Goal: Task Accomplishment & Management: Use online tool/utility

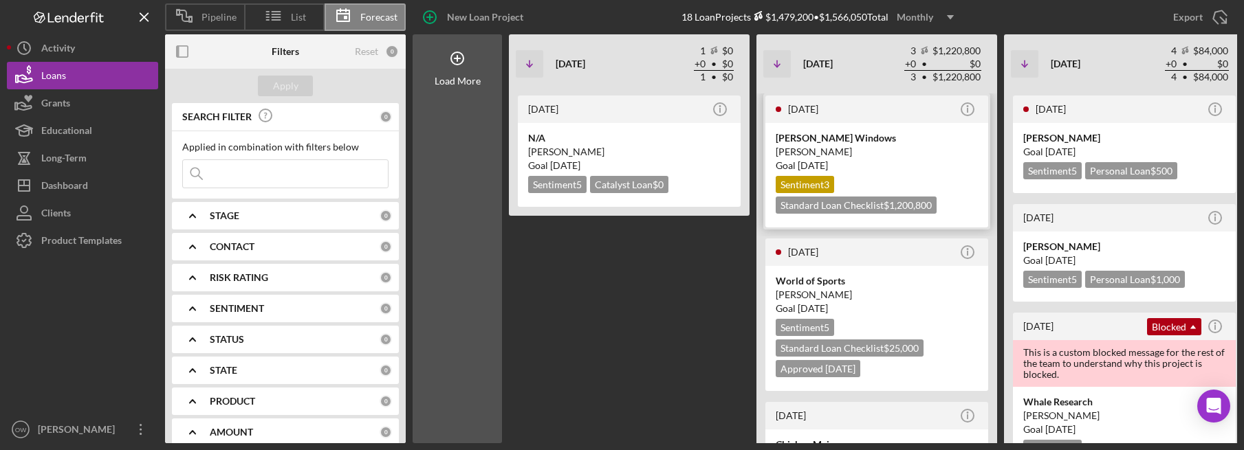
click at [902, 155] on div "[PERSON_NAME]" at bounding box center [877, 152] width 202 height 14
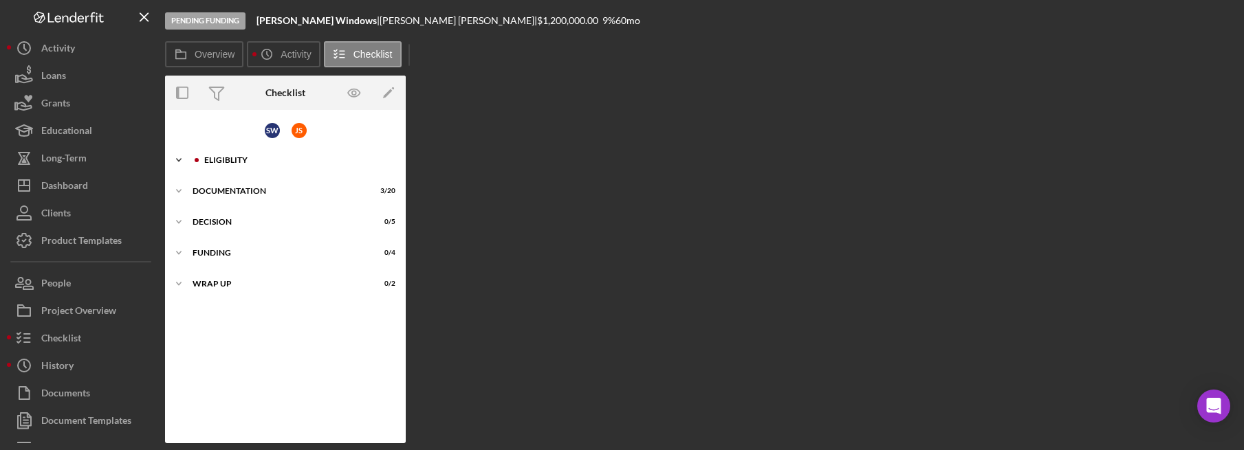
click at [265, 166] on div "Icon/Expander Eligiblity 0 / 10" at bounding box center [285, 160] width 241 height 28
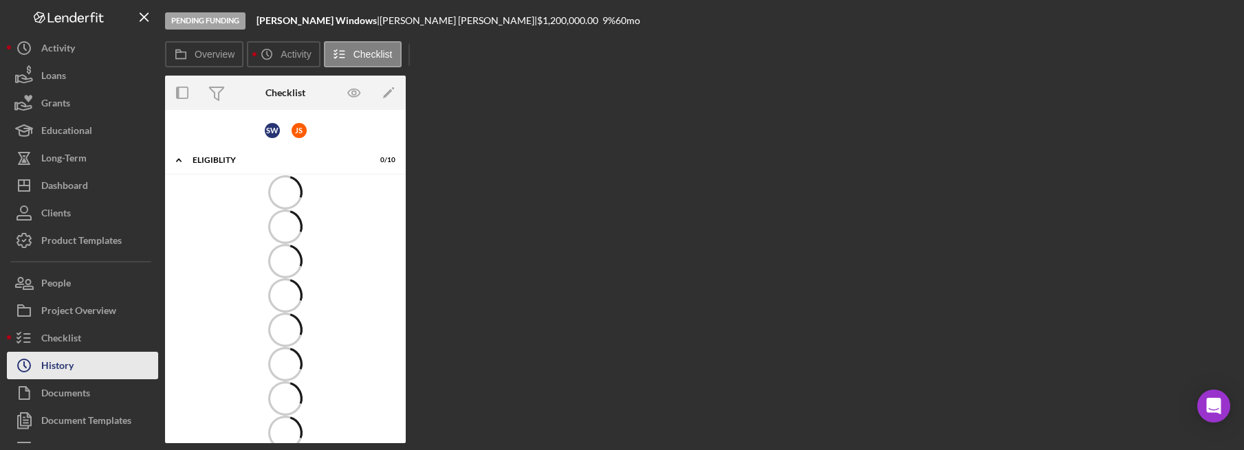
scroll to position [46, 0]
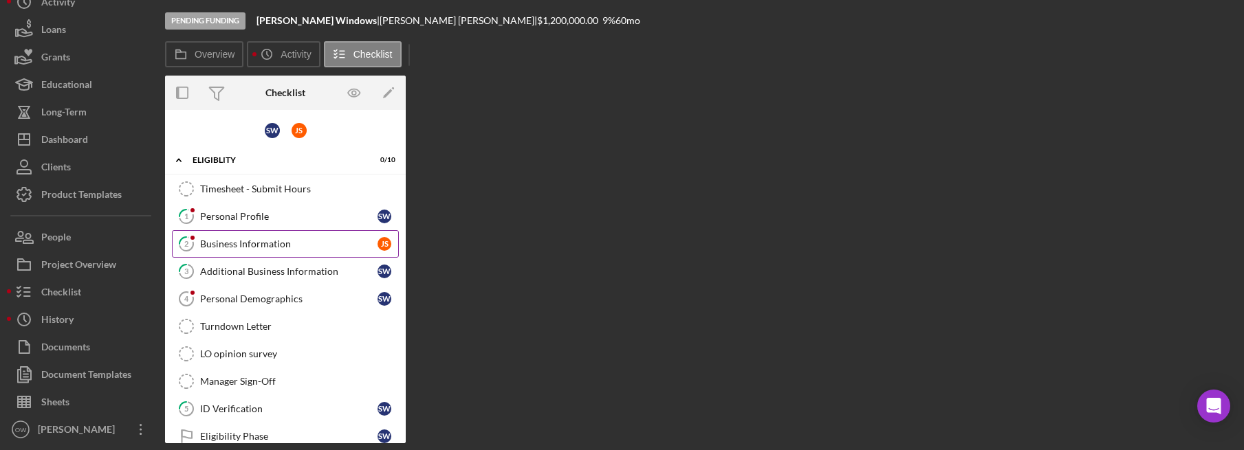
drag, startPoint x: 250, startPoint y: 219, endPoint x: 316, endPoint y: 246, distance: 71.5
click at [250, 219] on div "Personal Profile" at bounding box center [288, 216] width 177 height 11
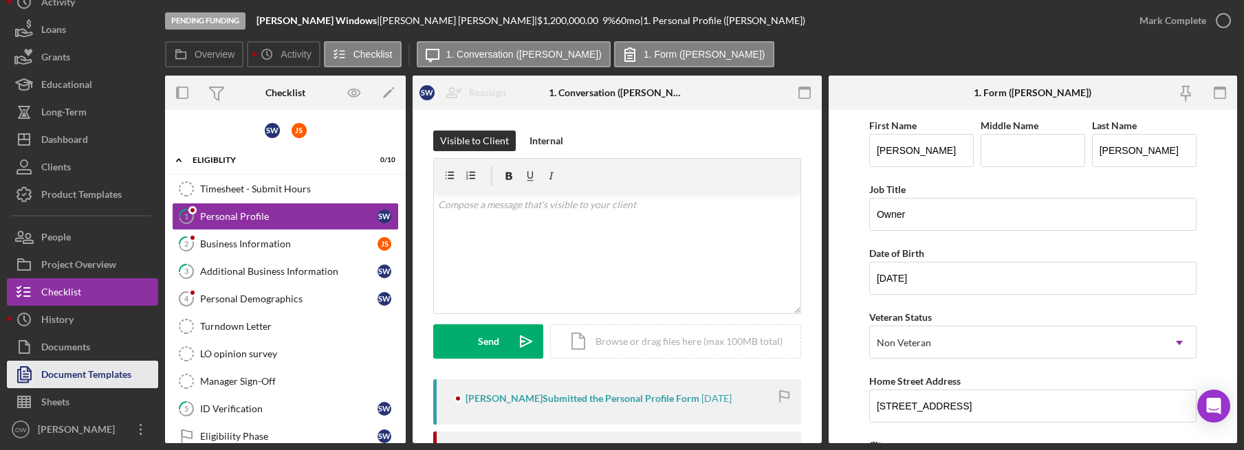
click at [83, 375] on div "Document Templates" at bounding box center [86, 376] width 90 height 31
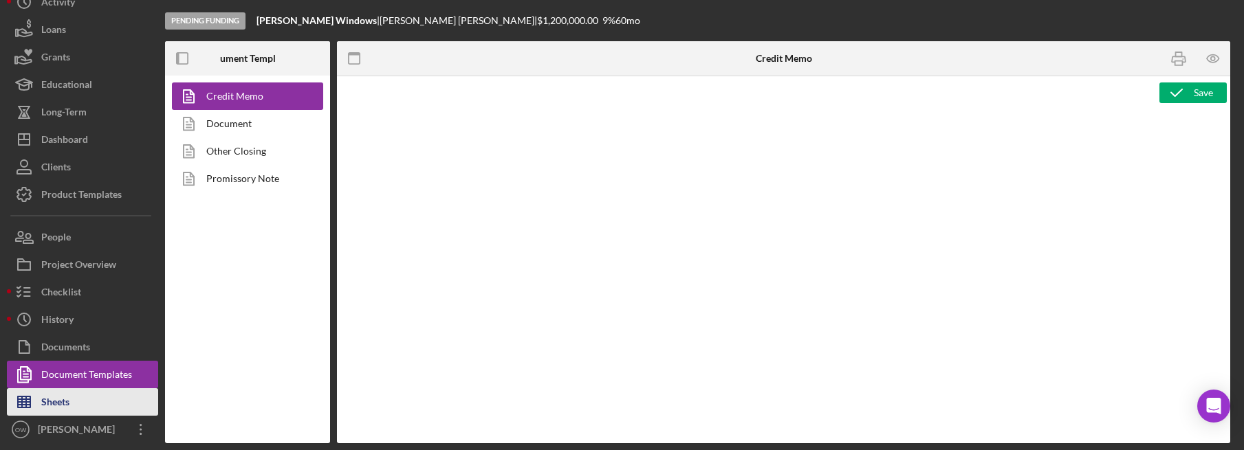
type textarea "<h2><strong><span id="Lender_Title" class="template-field mceNonEditable">Lende…"
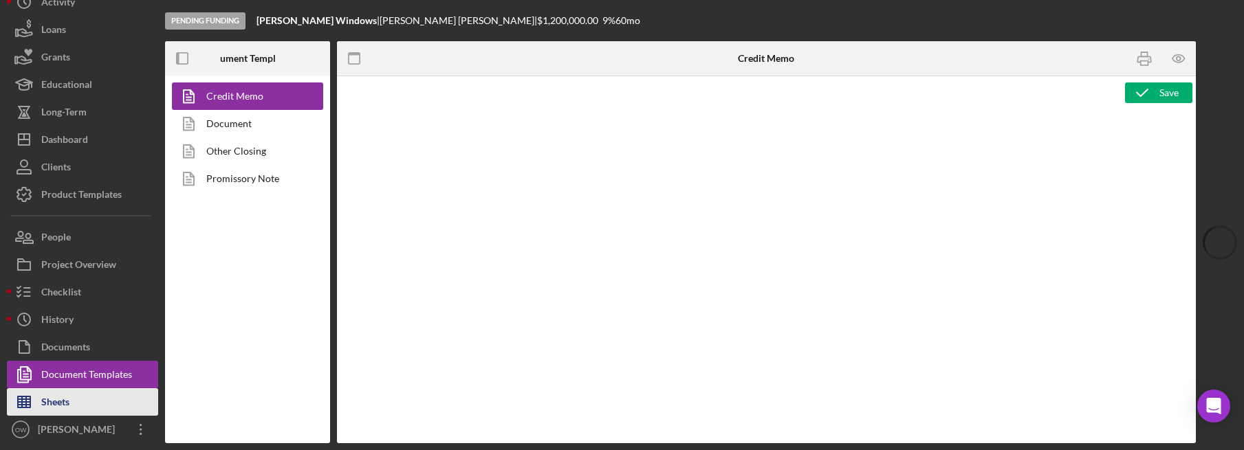
click at [78, 393] on button "Sheets" at bounding box center [82, 402] width 151 height 28
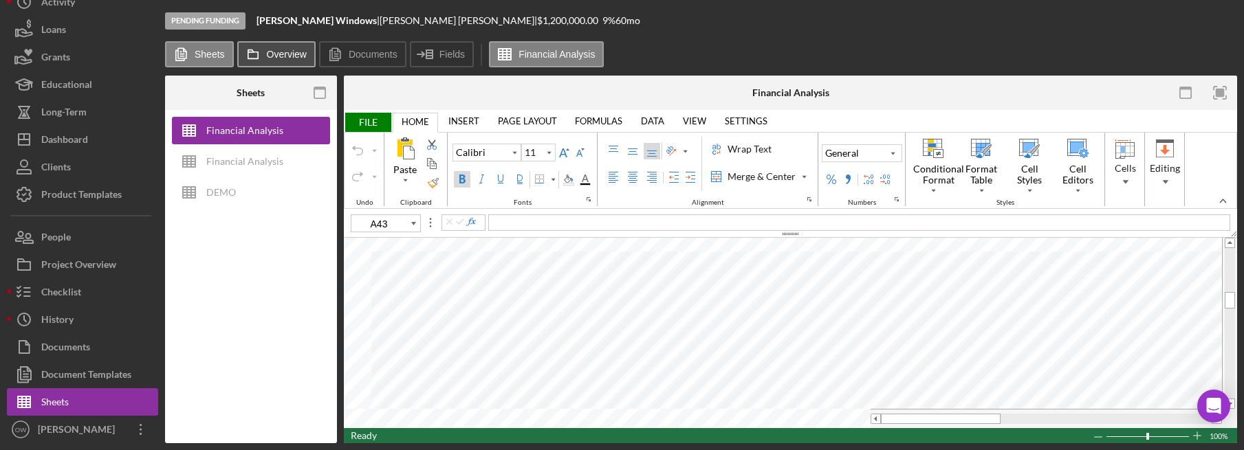
click at [287, 56] on label "Overview" at bounding box center [287, 54] width 40 height 11
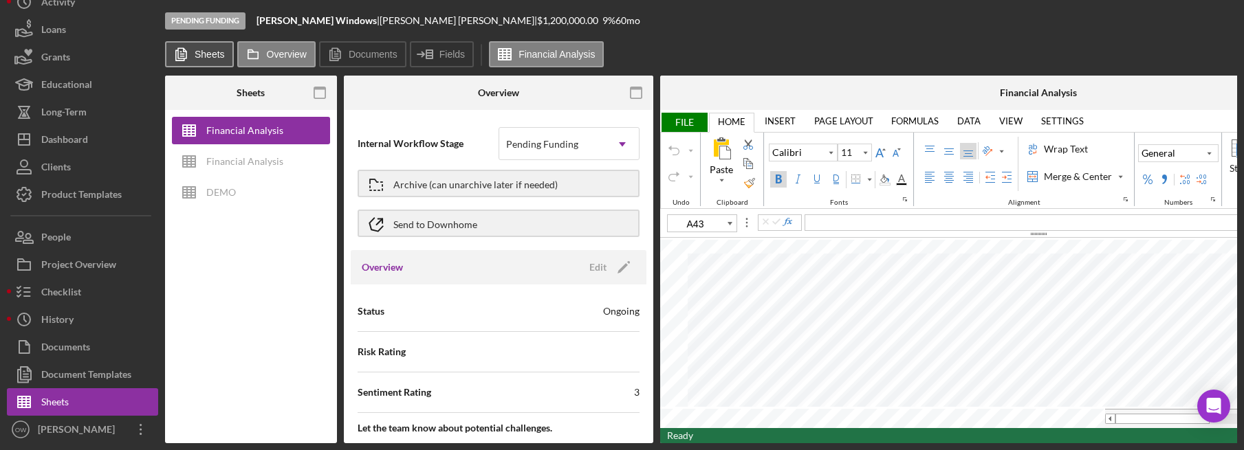
click at [181, 63] on icon at bounding box center [181, 55] width 28 height 28
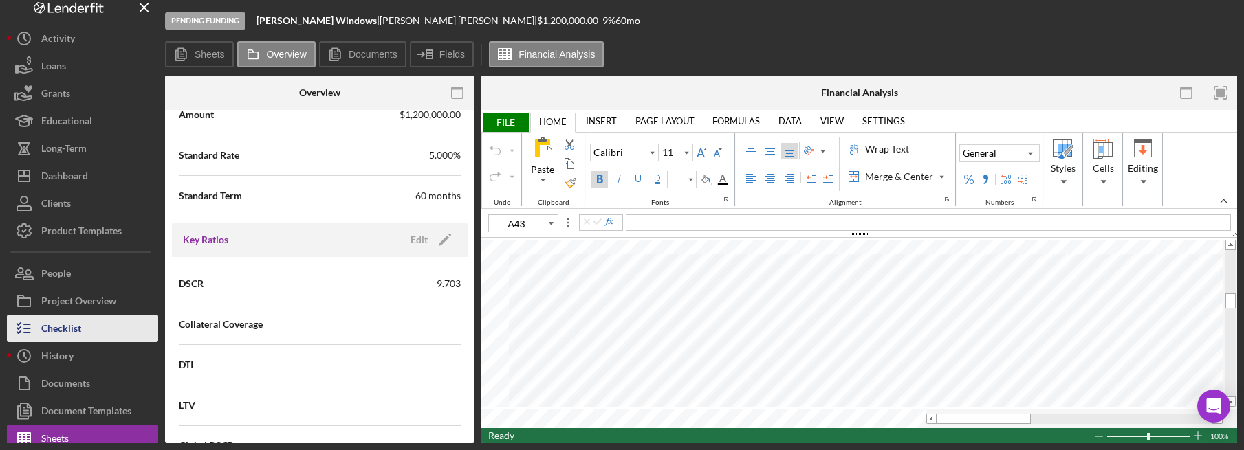
scroll to position [10, 0]
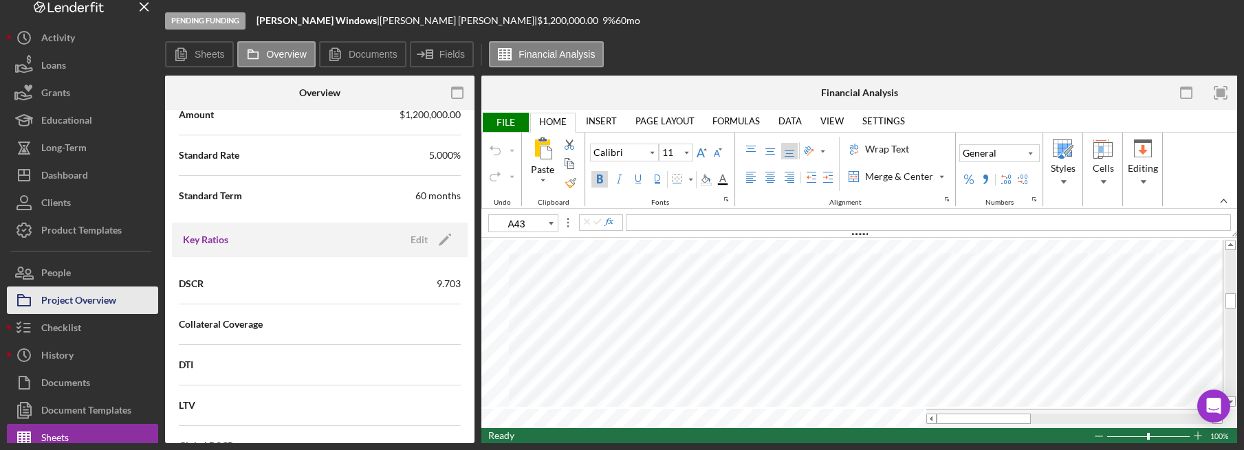
click at [87, 307] on div "Project Overview" at bounding box center [78, 302] width 75 height 31
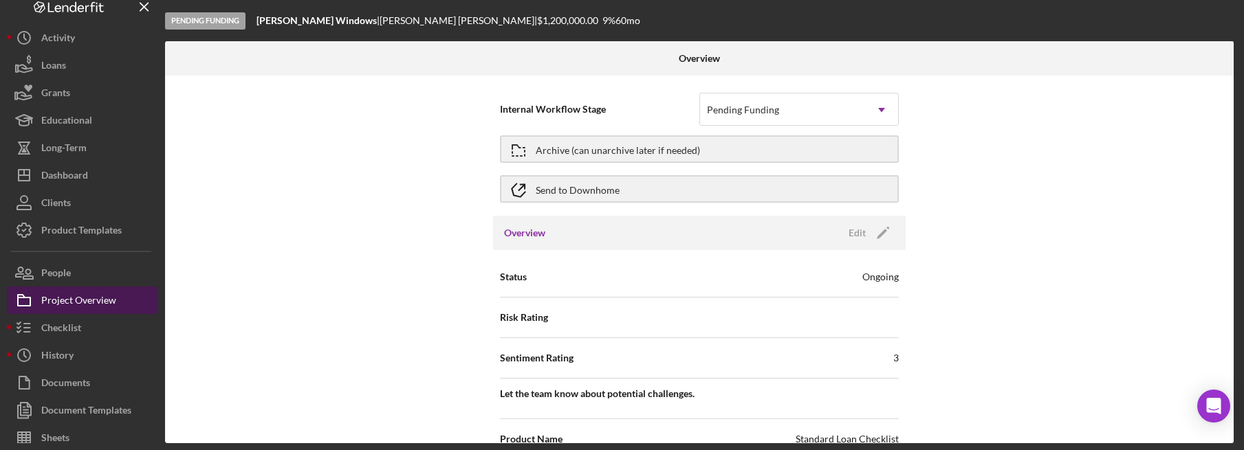
scroll to position [46, 0]
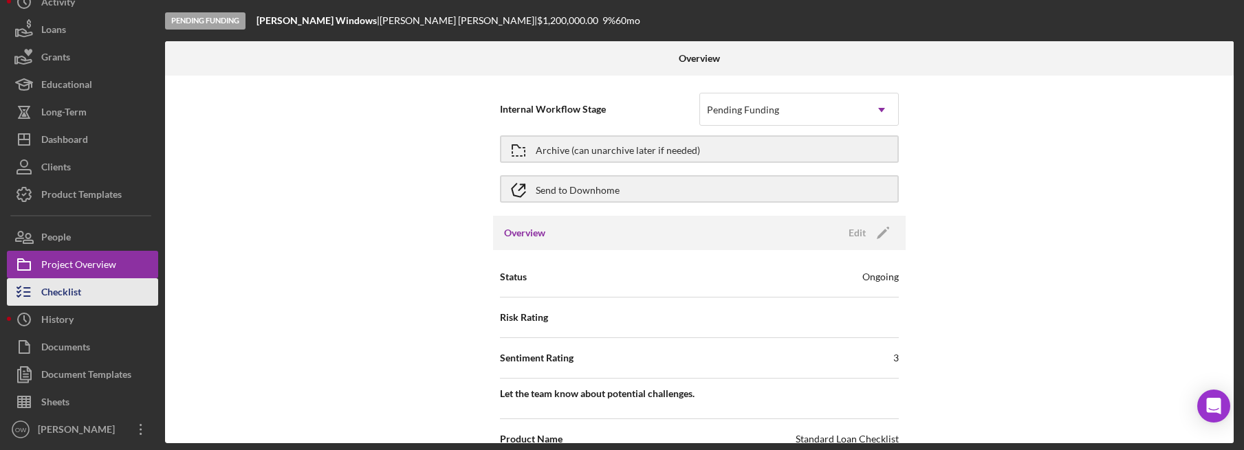
click at [72, 288] on div "Checklist" at bounding box center [61, 293] width 40 height 31
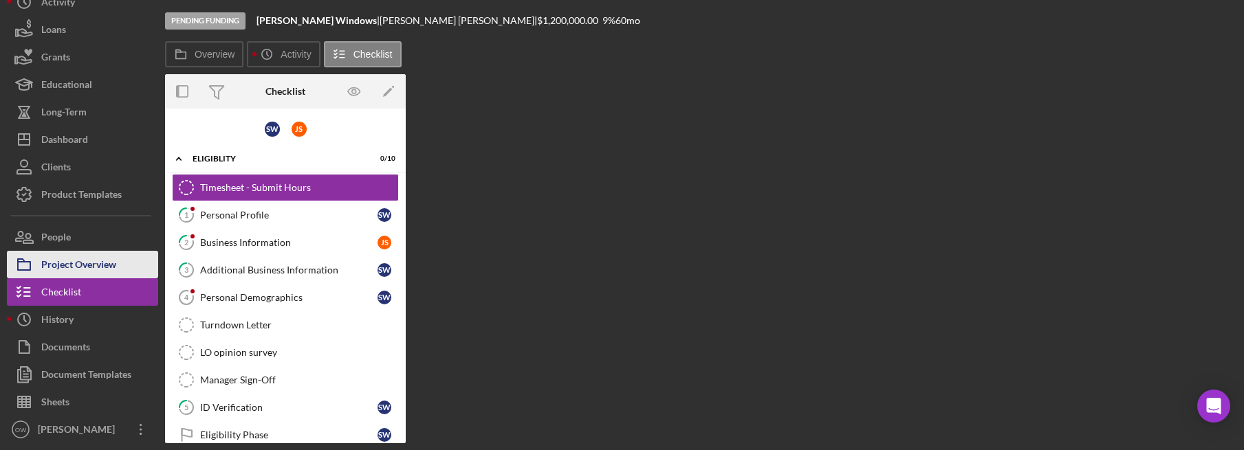
click at [78, 265] on div "Project Overview" at bounding box center [78, 266] width 75 height 31
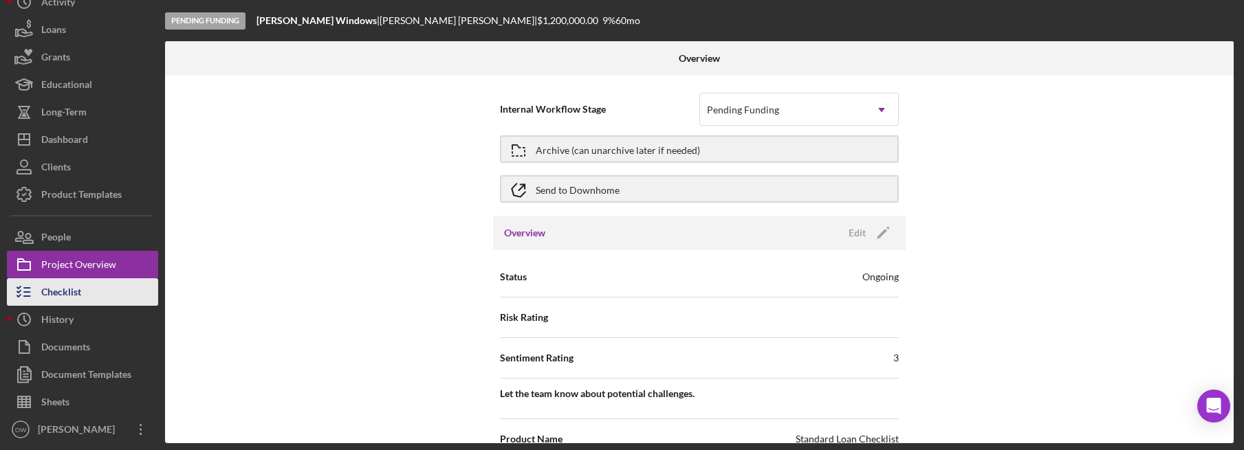
click at [52, 296] on div "Checklist" at bounding box center [61, 293] width 40 height 31
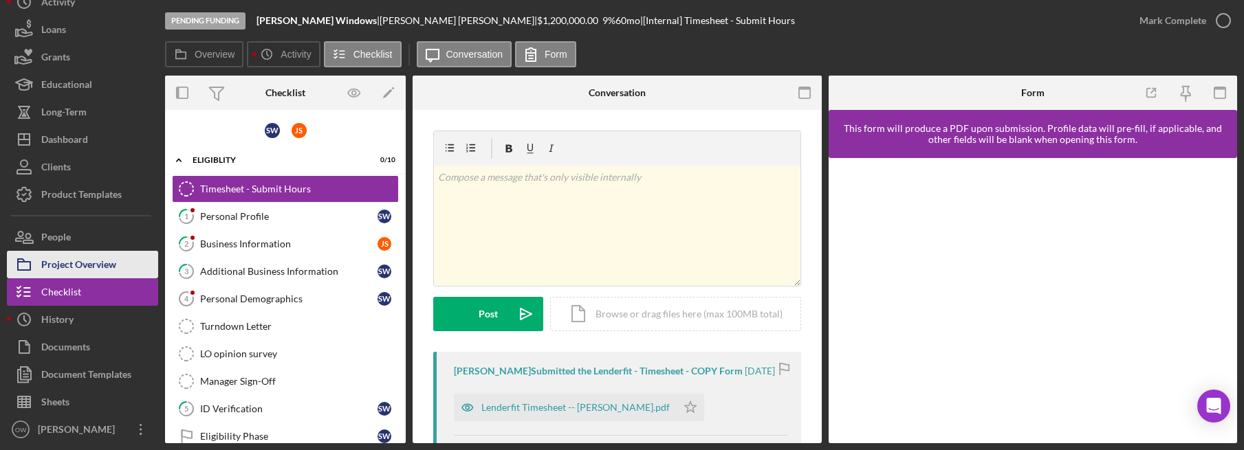
click at [79, 266] on div "Project Overview" at bounding box center [78, 266] width 75 height 31
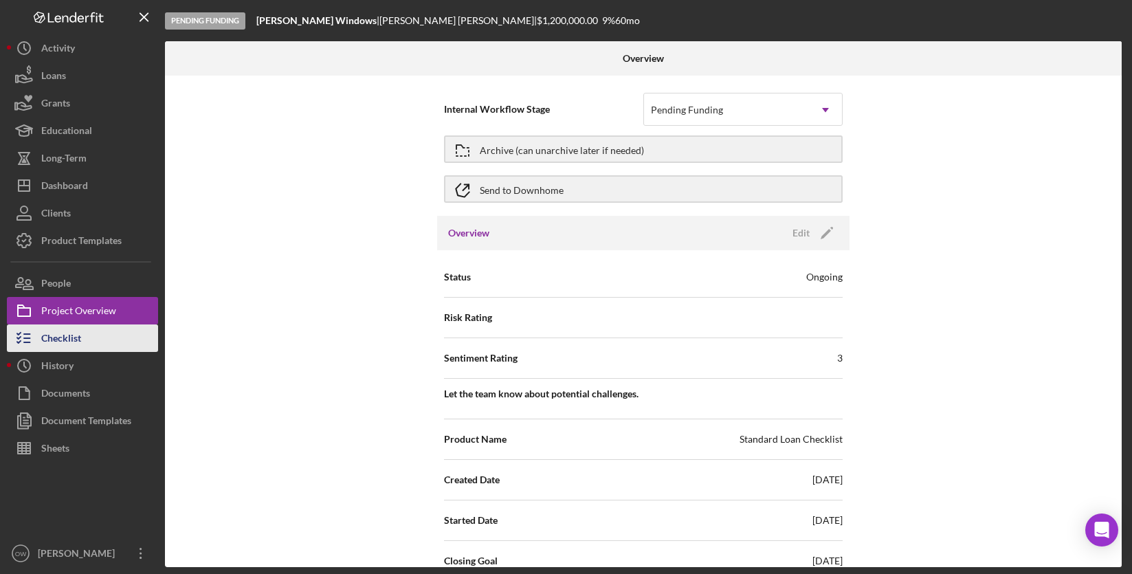
click at [49, 327] on div "Checklist" at bounding box center [61, 340] width 40 height 31
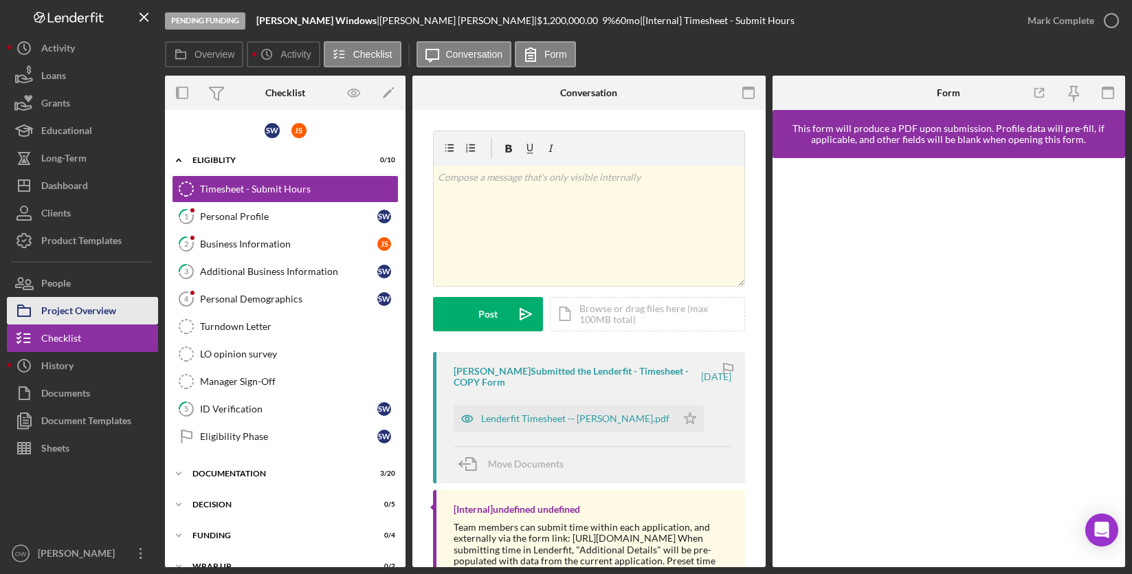
click at [62, 314] on div "Project Overview" at bounding box center [78, 312] width 75 height 31
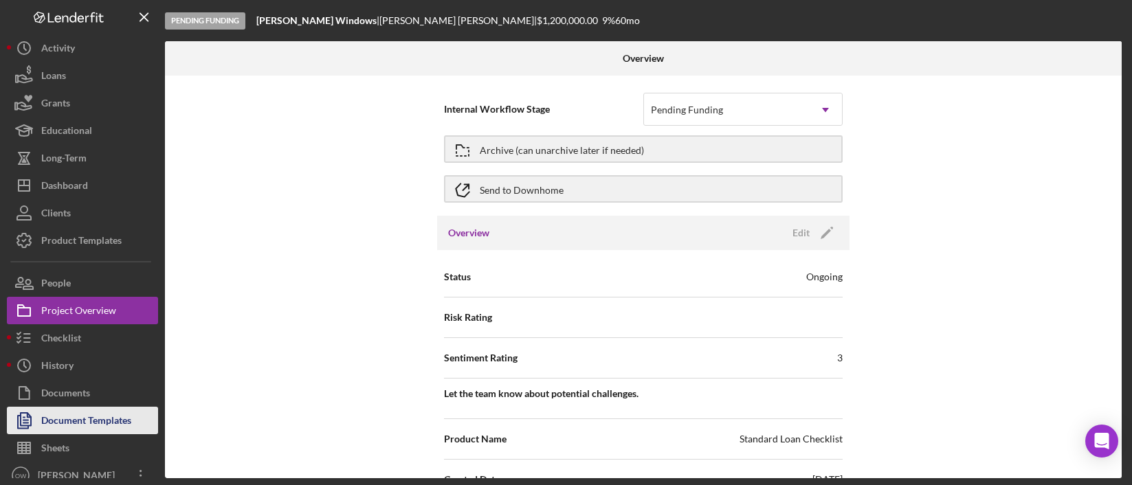
click at [116, 416] on div "Document Templates" at bounding box center [86, 422] width 90 height 31
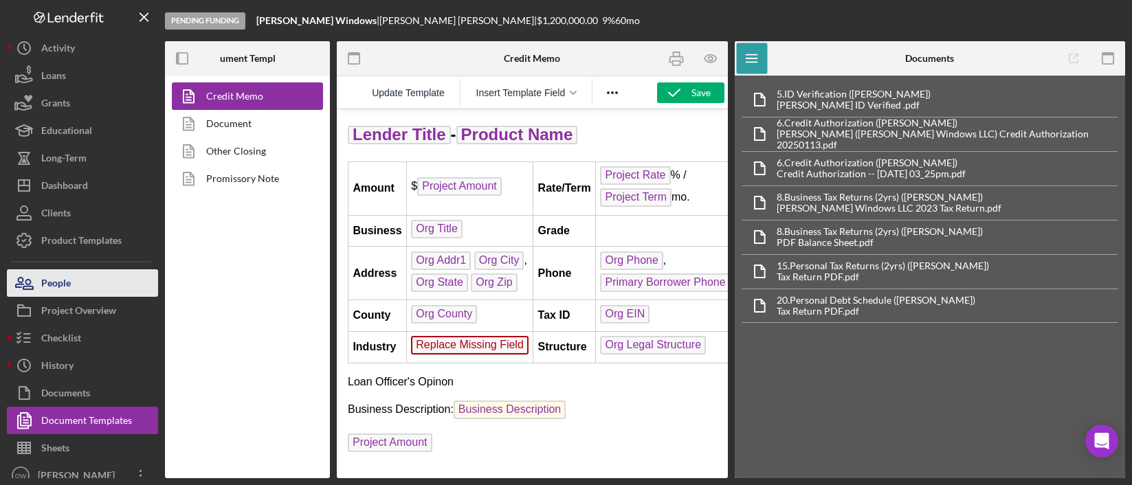
scroll to position [11, 0]
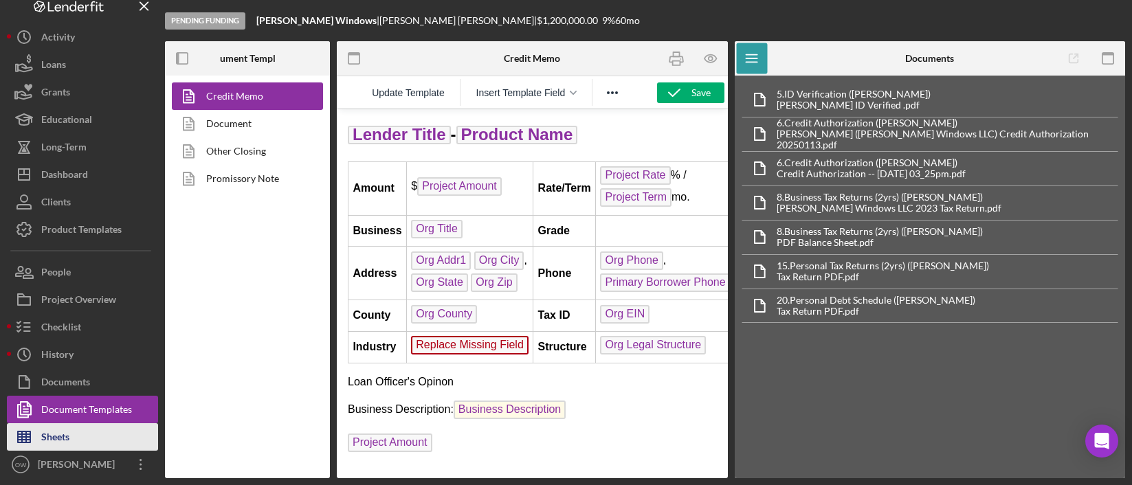
click at [86, 436] on button "Sheets" at bounding box center [82, 438] width 151 height 28
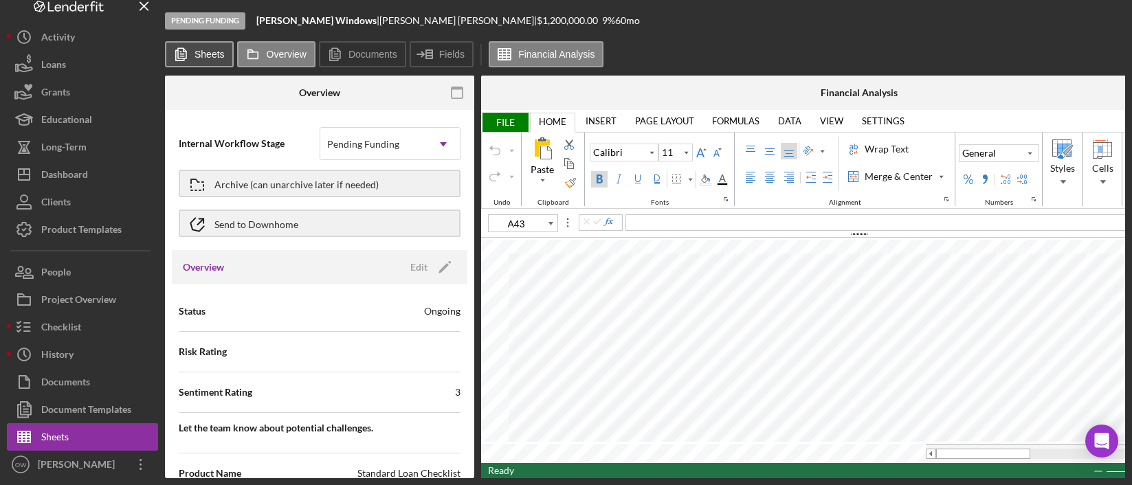
click at [195, 65] on button "Sheets" at bounding box center [199, 54] width 69 height 26
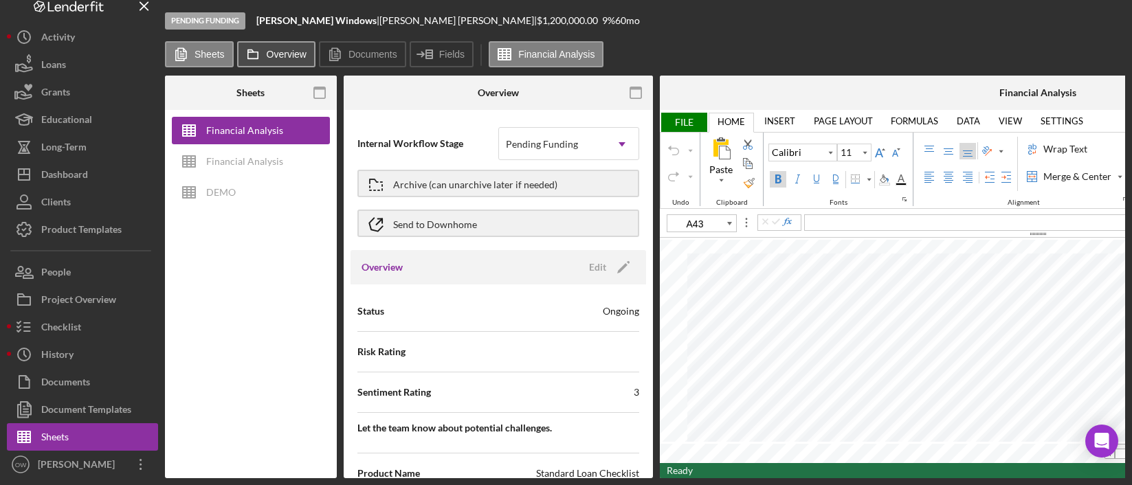
click at [287, 46] on button "Overview" at bounding box center [276, 54] width 78 height 26
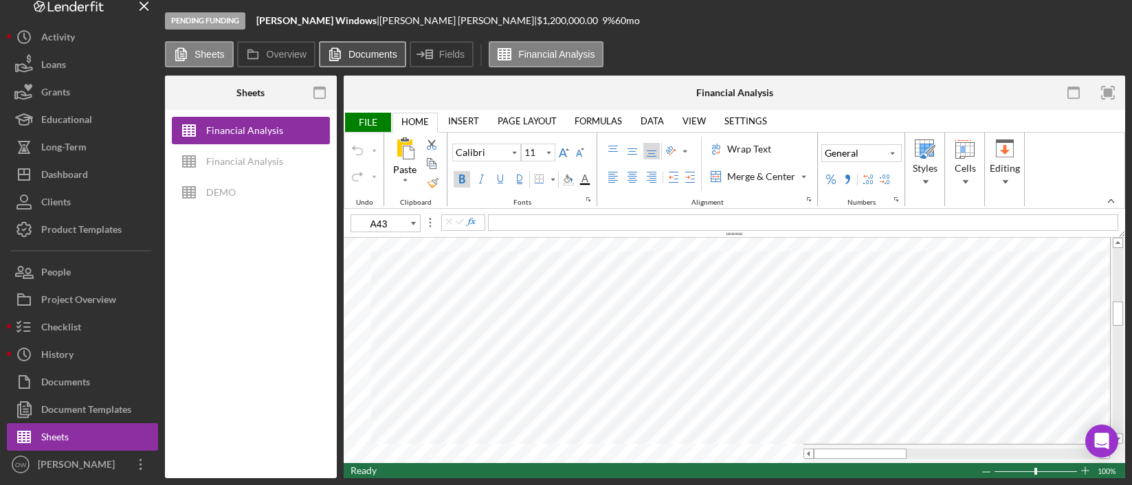
click at [373, 54] on label "Documents" at bounding box center [373, 54] width 49 height 11
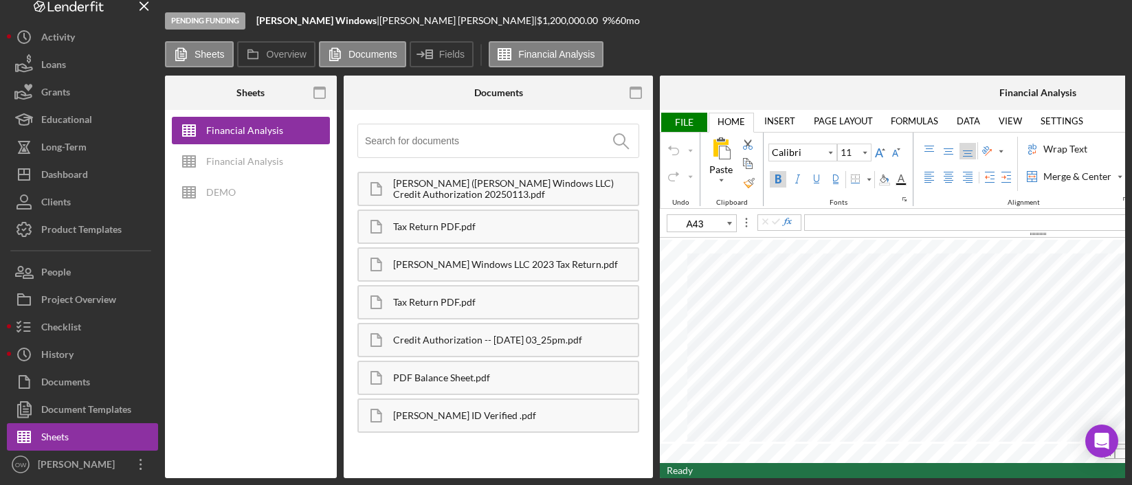
click at [703, 38] on div "Pending Funding [PERSON_NAME] Windows | [PERSON_NAME] | $1,200,000.00 9 % 60 mo" at bounding box center [645, 20] width 960 height 41
click at [246, 157] on div "Financial Analysis" at bounding box center [244, 162] width 77 height 28
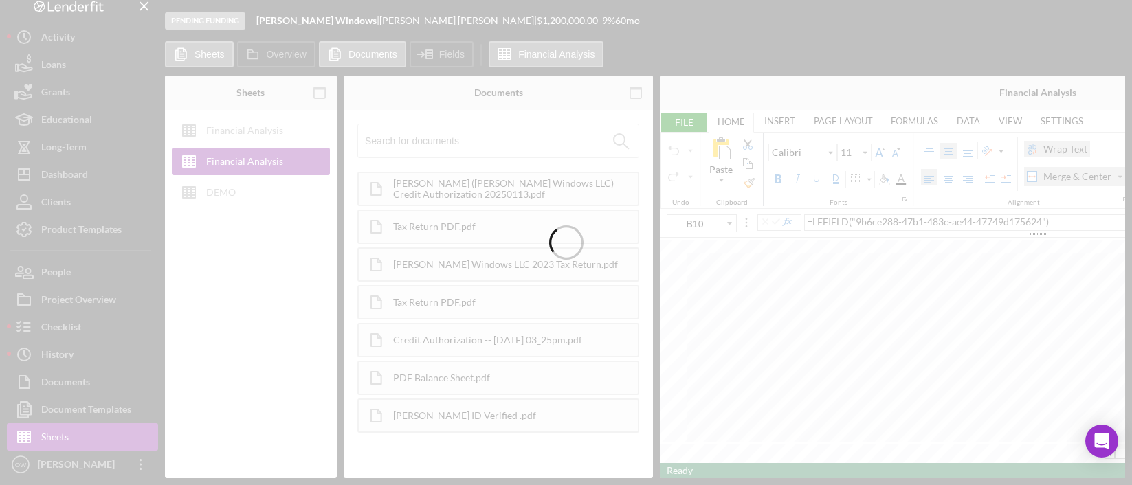
click at [237, 189] on div at bounding box center [566, 242] width 1132 height 485
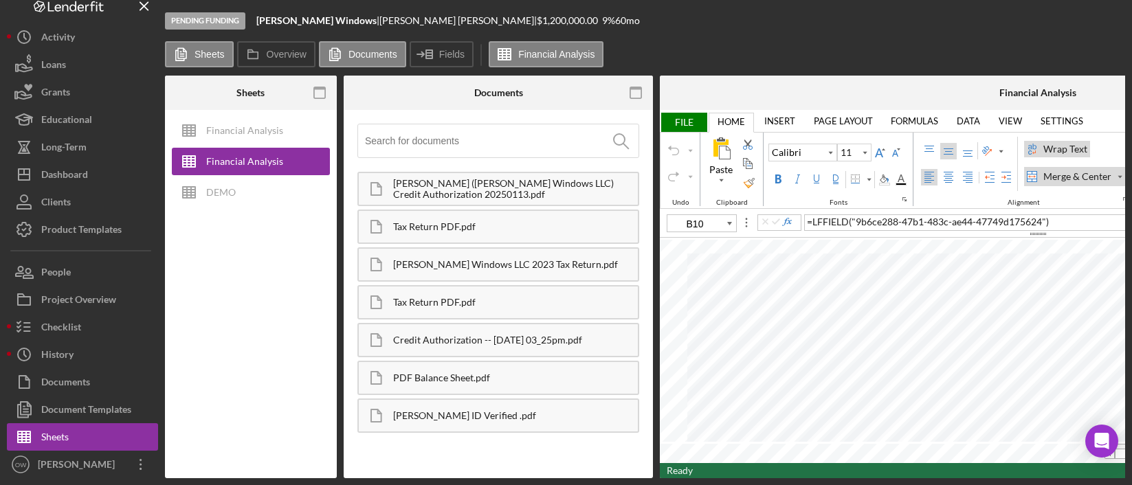
click at [237, 189] on button "DEMO" at bounding box center [251, 193] width 158 height 28
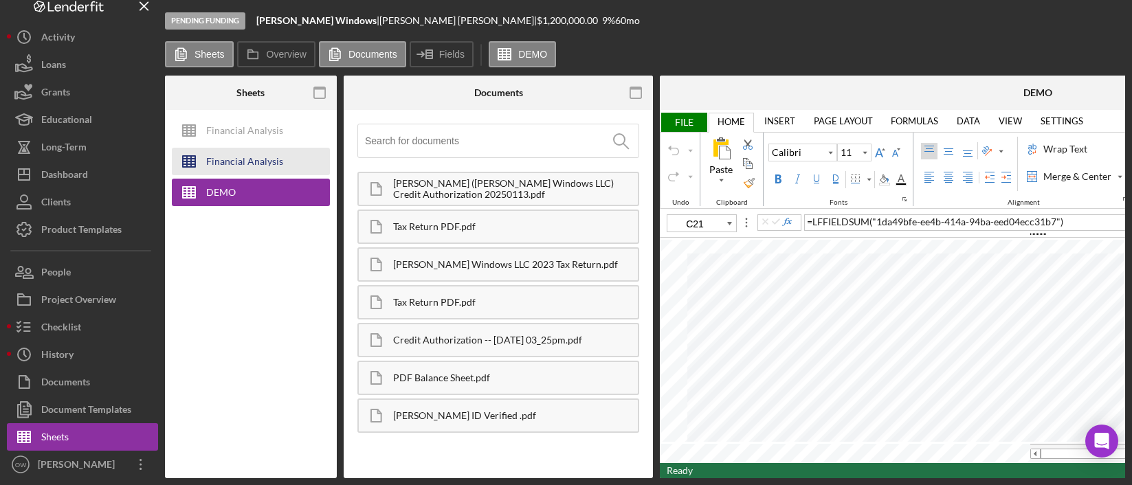
click at [231, 165] on div "Financial Analysis" at bounding box center [244, 162] width 77 height 28
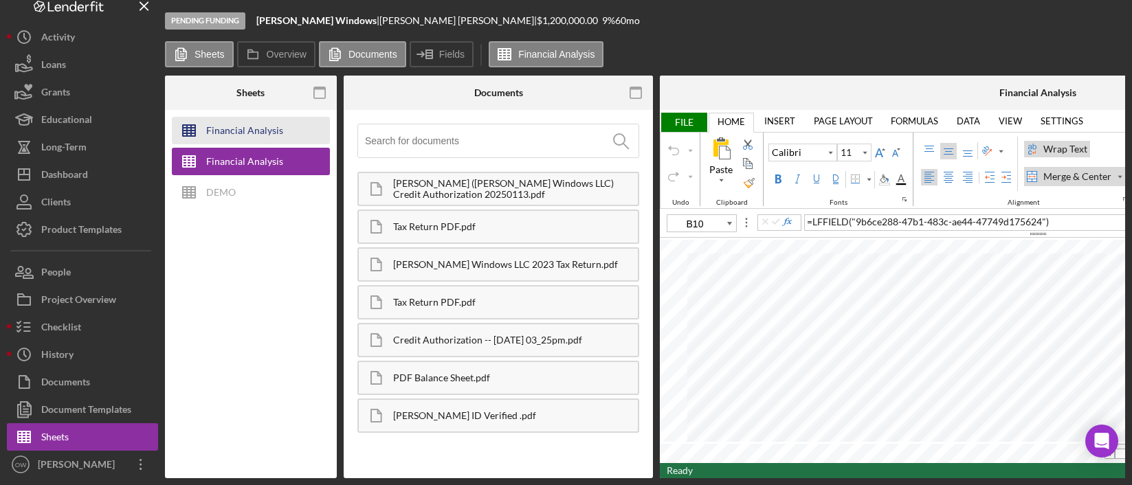
click at [234, 133] on div "Financial Analysis" at bounding box center [244, 131] width 77 height 28
